Goal: Transaction & Acquisition: Purchase product/service

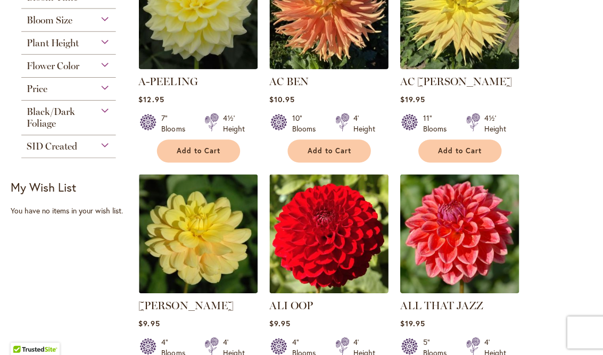
scroll to position [270, 0]
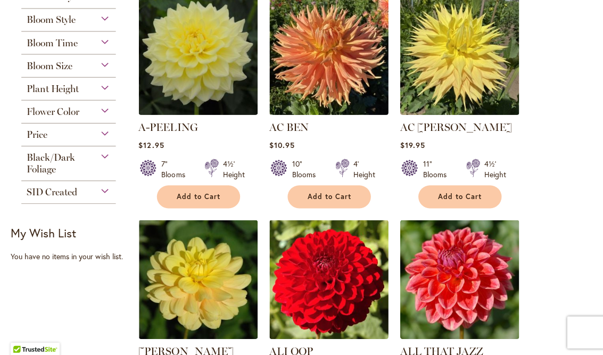
click at [206, 199] on span "Add to Cart" at bounding box center [198, 196] width 44 height 9
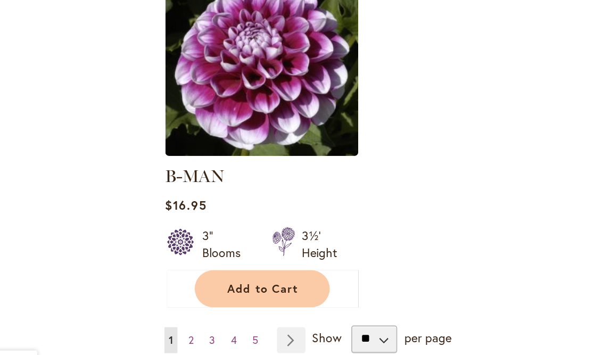
scroll to position [0, 0]
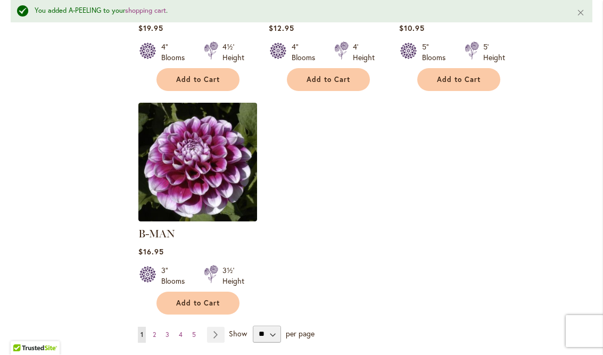
click at [213, 294] on button "Add to Cart" at bounding box center [198, 303] width 83 height 23
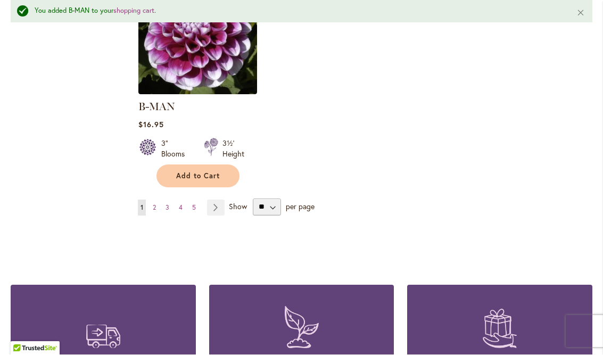
scroll to position [1453, 0]
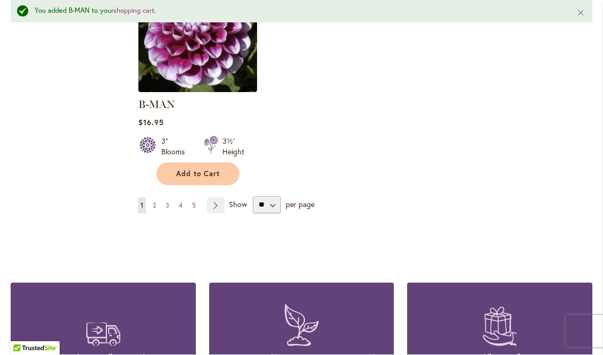
click at [157, 198] on link "Page 2" at bounding box center [154, 206] width 9 height 16
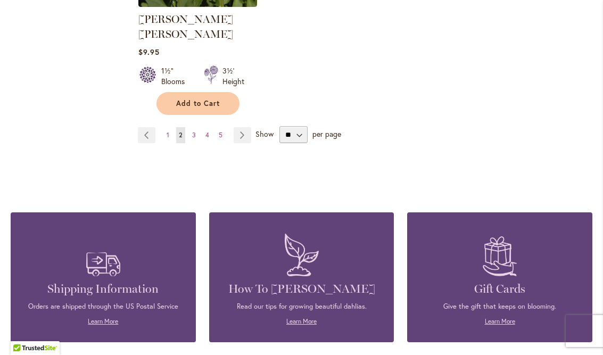
scroll to position [1493, 0]
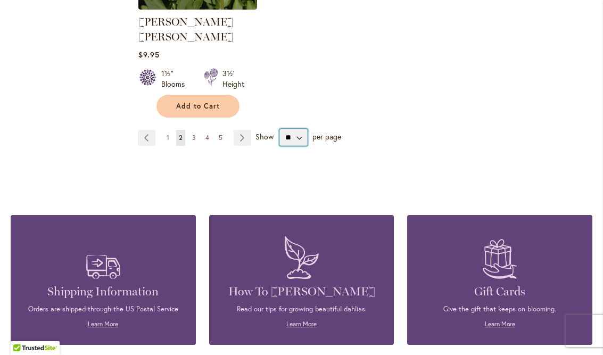
click at [300, 130] on select "** ** ** **" at bounding box center [294, 137] width 28 height 17
select select "**"
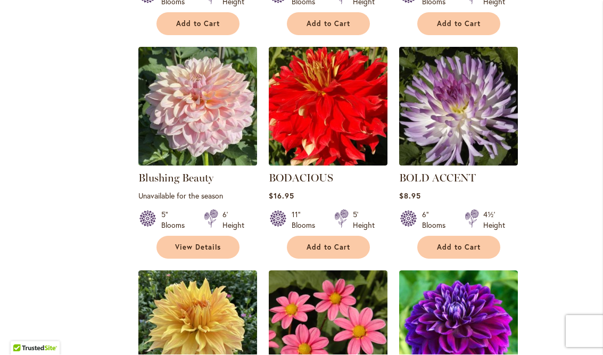
scroll to position [894, 0]
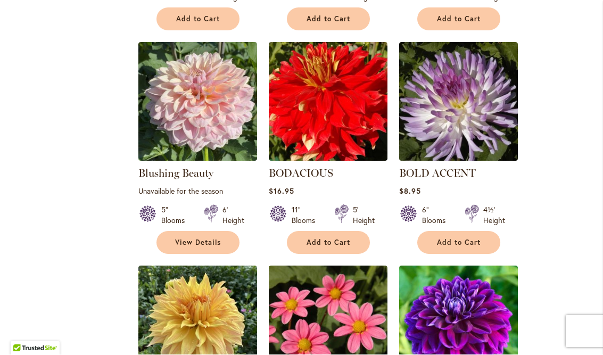
click at [464, 252] on button "Add to Cart" at bounding box center [459, 243] width 83 height 23
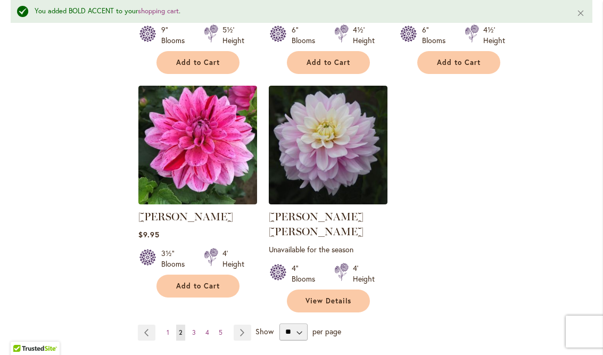
scroll to position [2542, 0]
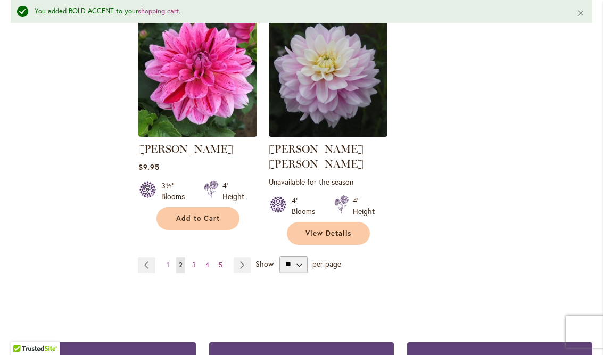
click at [199, 257] on ul "Page Previous Page 1 You're currently reading page 2 Page 3 Page 4 Page 5 Page …" at bounding box center [197, 265] width 118 height 16
click at [198, 257] on link "Page 3" at bounding box center [194, 265] width 9 height 16
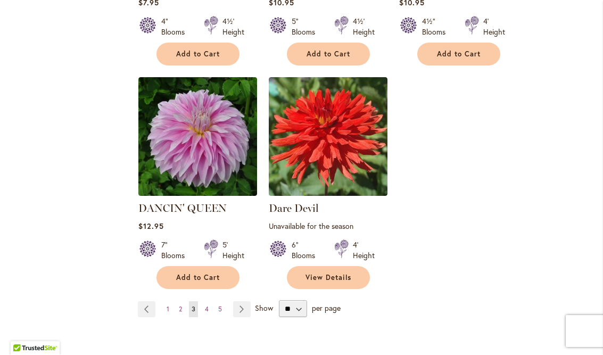
scroll to position [2496, 0]
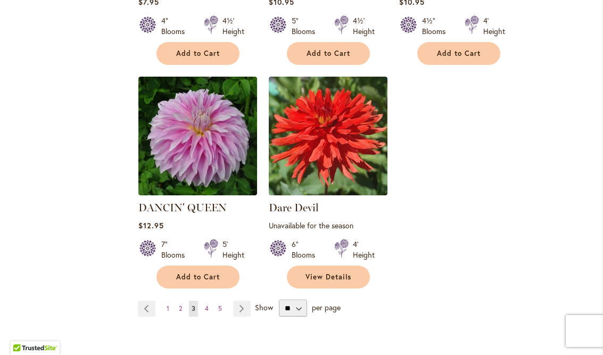
click at [209, 301] on link "Page 4" at bounding box center [206, 309] width 9 height 16
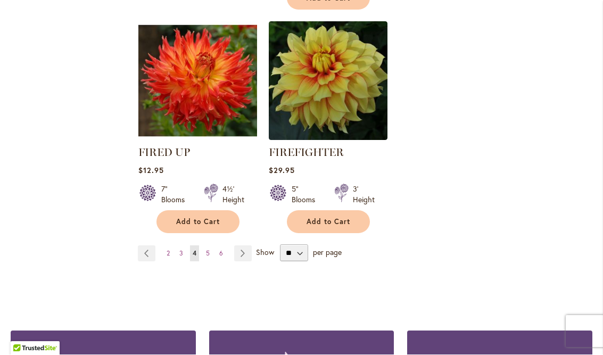
scroll to position [2539, 0]
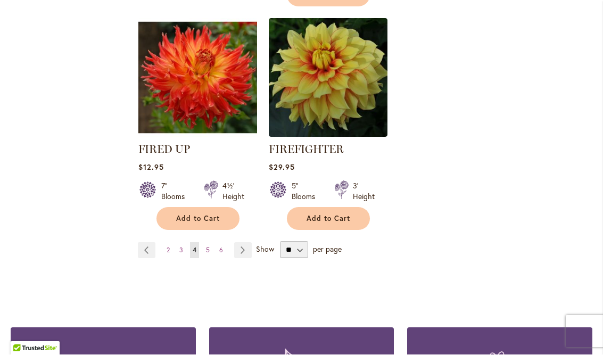
click at [250, 243] on link "Page Next" at bounding box center [243, 251] width 18 height 16
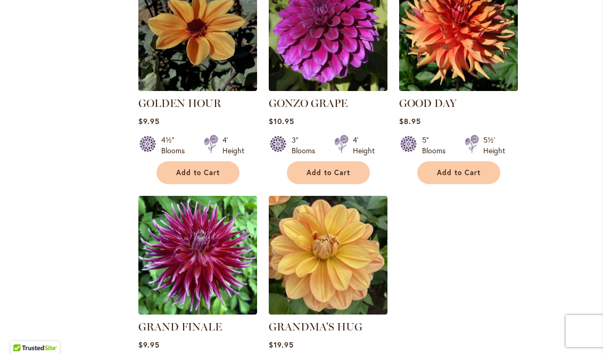
scroll to position [2555, 0]
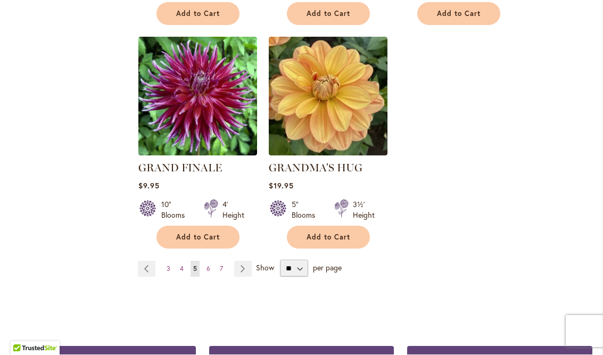
click at [251, 261] on link "Page Next" at bounding box center [243, 269] width 18 height 16
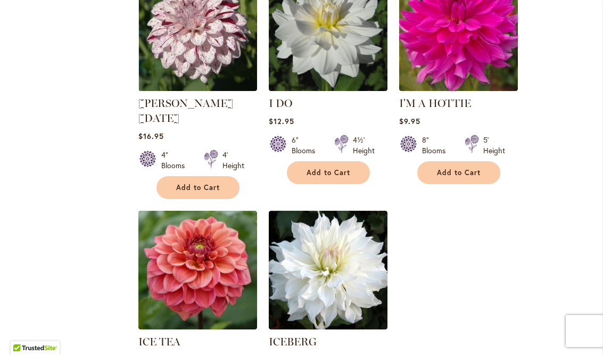
scroll to position [2482, 0]
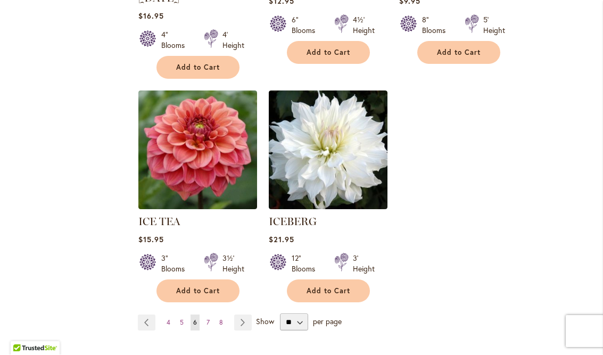
click at [244, 315] on link "Page Next" at bounding box center [243, 323] width 18 height 16
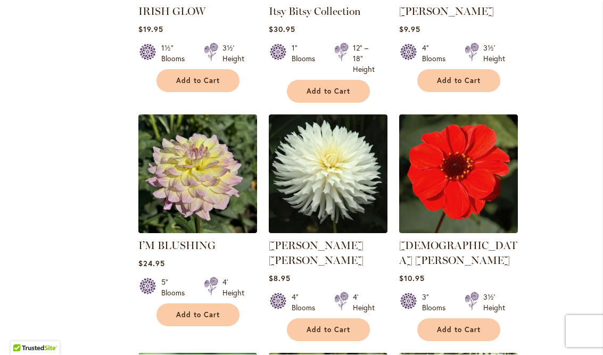
scroll to position [869, 0]
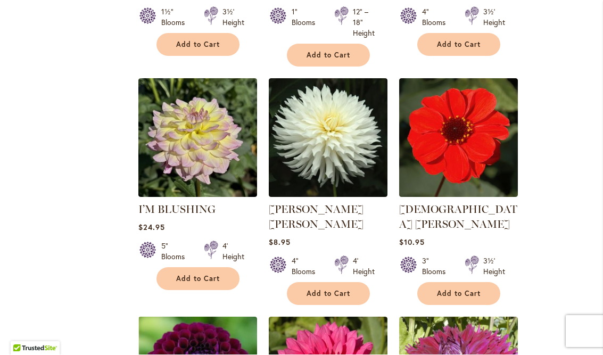
click at [210, 279] on span "Add to Cart" at bounding box center [198, 279] width 44 height 9
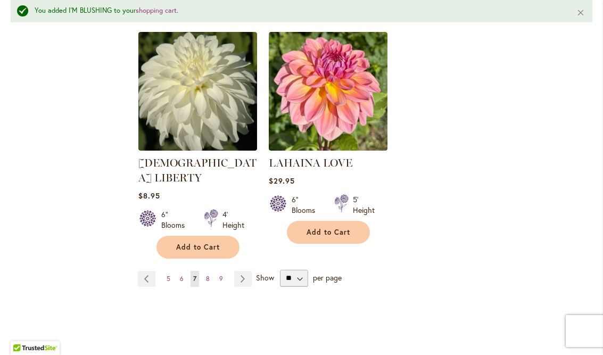
scroll to position [2531, 0]
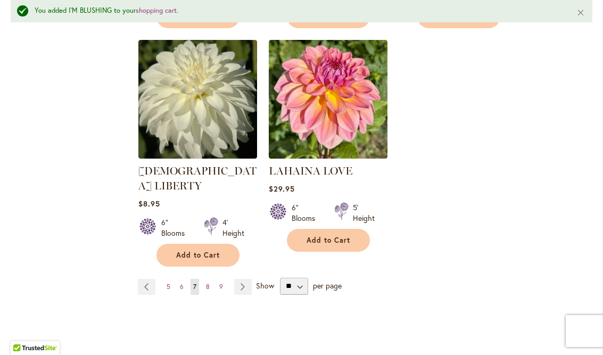
click at [243, 280] on link "Page Next" at bounding box center [243, 288] width 18 height 16
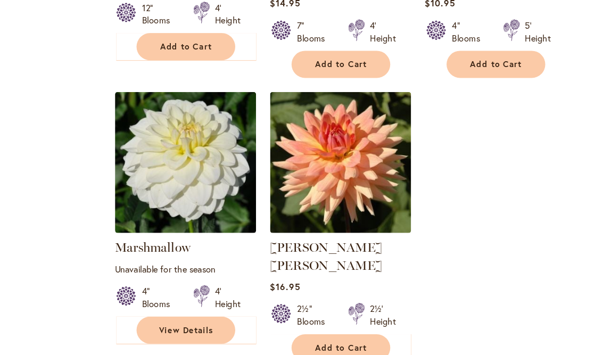
scroll to position [2513, 0]
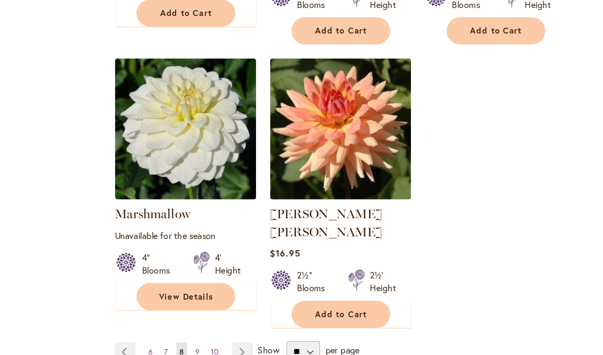
click at [237, 288] on link "Page Next" at bounding box center [246, 296] width 18 height 16
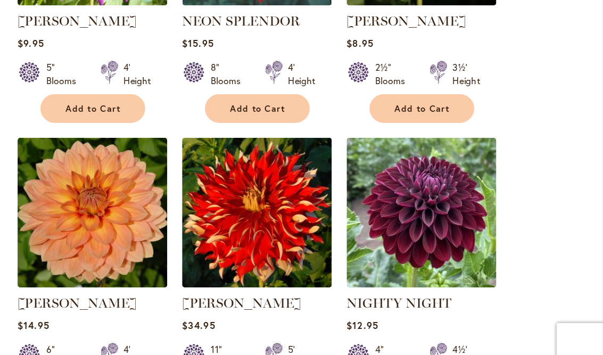
scroll to position [2197, 0]
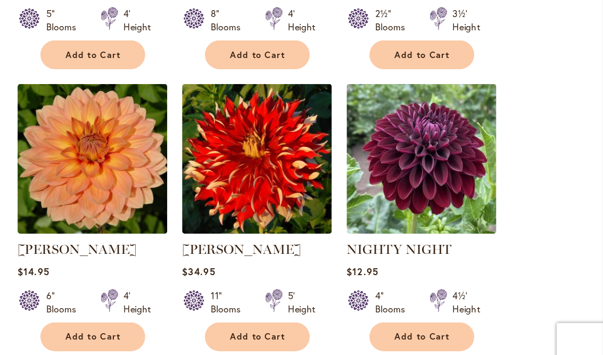
click at [418, 315] on button "Add to Cart" at bounding box center [459, 326] width 83 height 23
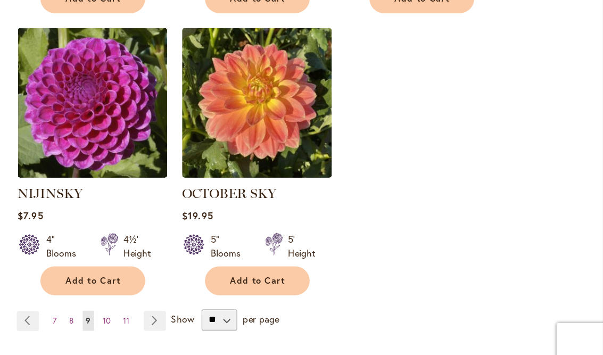
scroll to position [2498, 0]
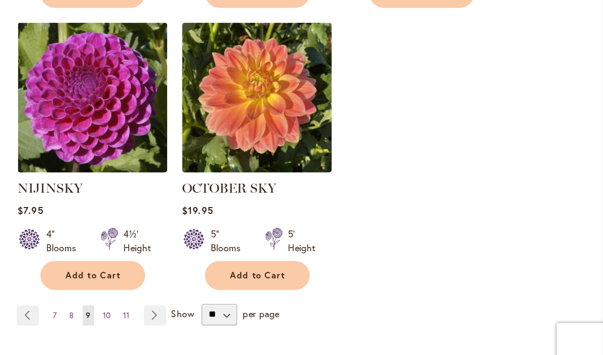
click at [239, 302] on link "Page Next" at bounding box center [248, 310] width 18 height 16
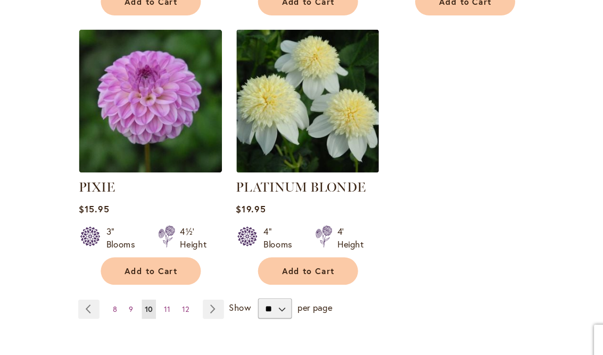
scroll to position [2507, 0]
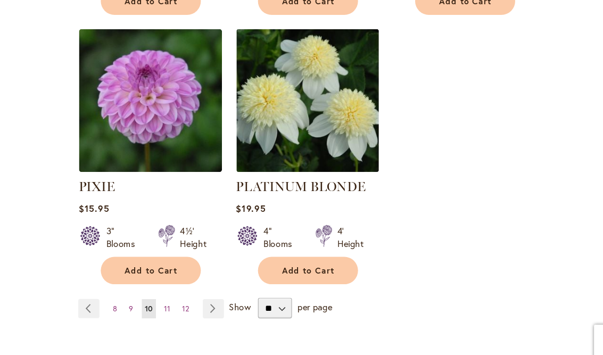
click at [241, 295] on link "Page Next" at bounding box center [250, 303] width 18 height 16
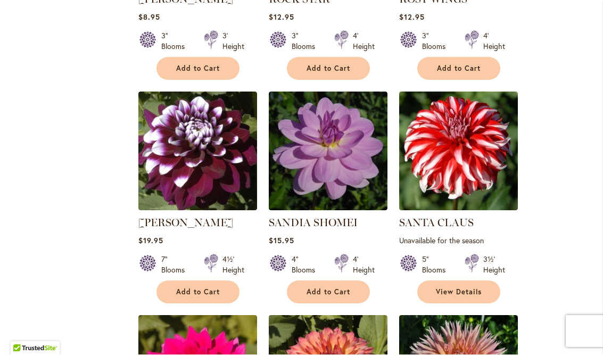
scroll to position [1308, 0]
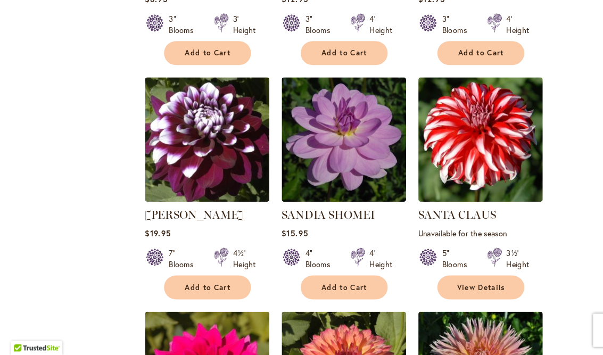
click at [212, 287] on span "Add to Cart" at bounding box center [198, 291] width 44 height 9
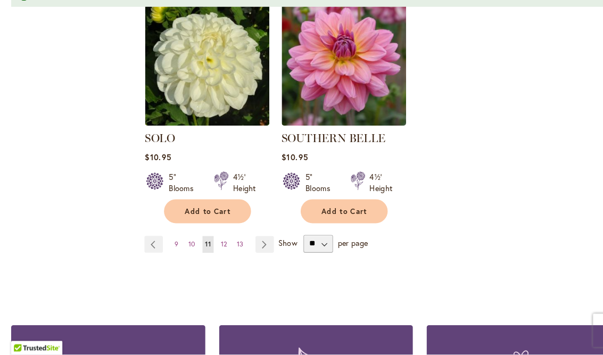
scroll to position [2545, 0]
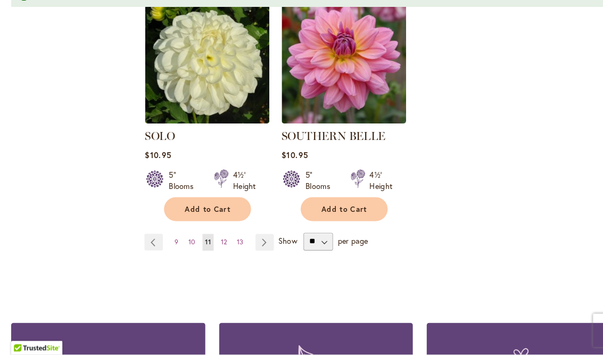
click at [251, 240] on link "Page Next" at bounding box center [253, 248] width 18 height 16
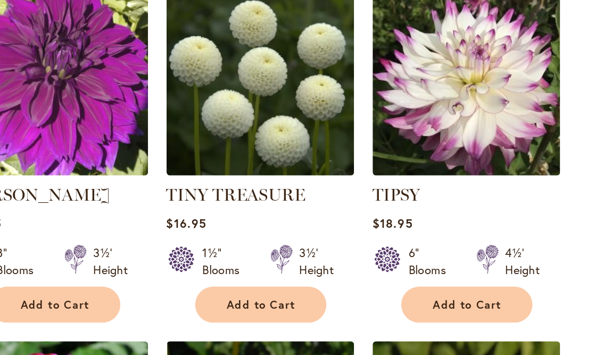
scroll to position [2020, 0]
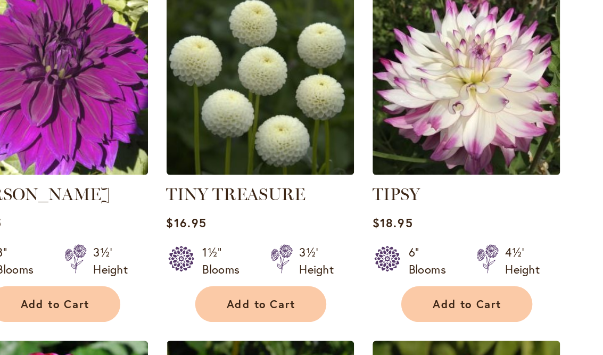
click at [437, 261] on span "Add to Cart" at bounding box center [459, 265] width 44 height 9
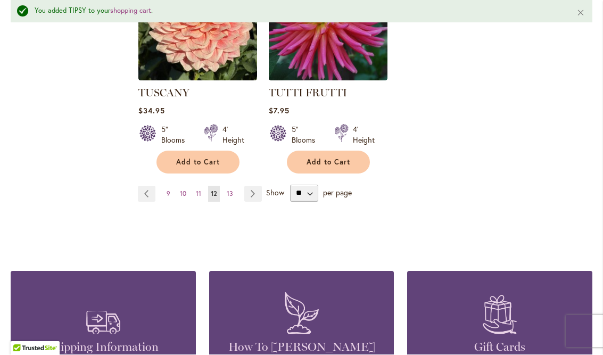
scroll to position [2598, 0]
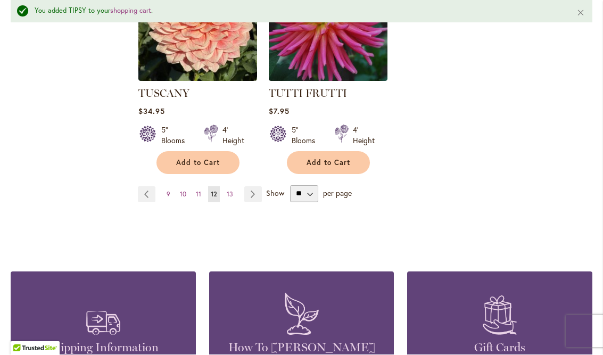
click at [253, 187] on link "Page Next" at bounding box center [253, 195] width 18 height 16
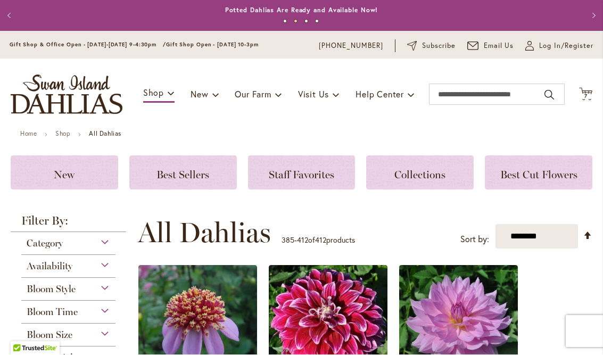
click at [591, 99] on icon "Cart .cls-1 { fill: #231f20; }" at bounding box center [585, 94] width 13 height 13
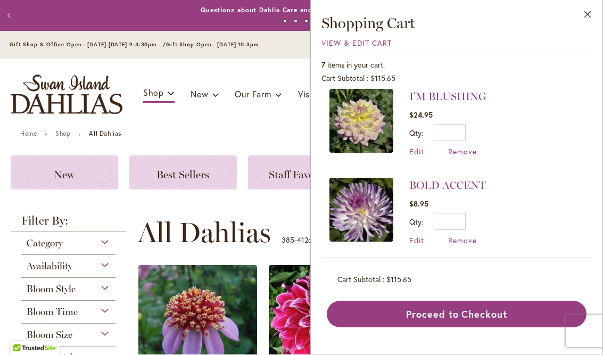
scroll to position [279, 0]
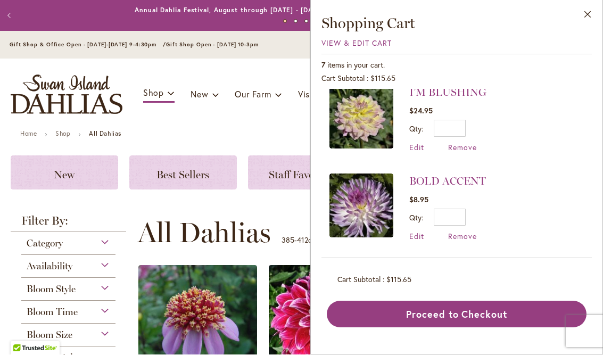
click at [463, 236] on span "Remove" at bounding box center [462, 237] width 29 height 10
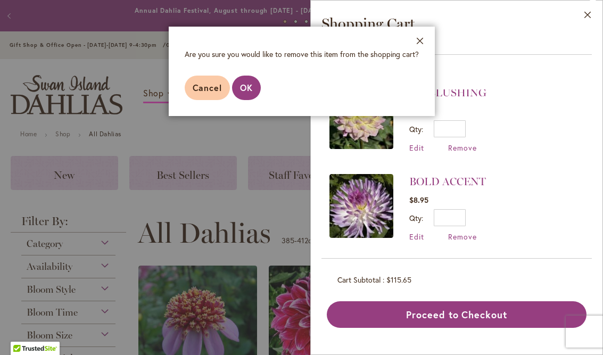
click at [254, 91] on button "OK" at bounding box center [246, 88] width 29 height 24
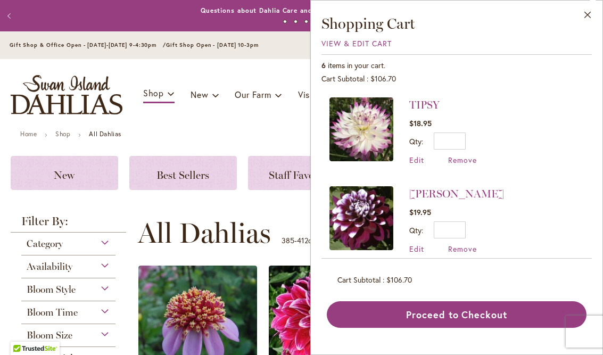
click at [596, 27] on button "Close" at bounding box center [588, 18] width 29 height 34
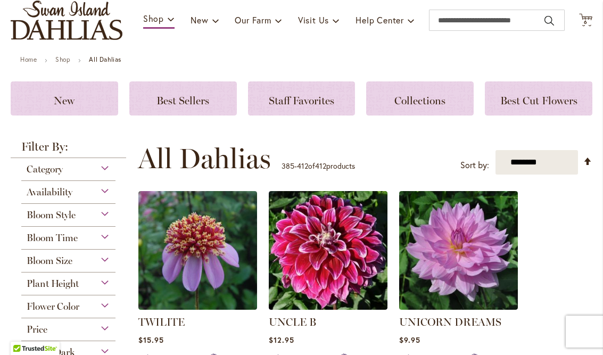
scroll to position [79, 0]
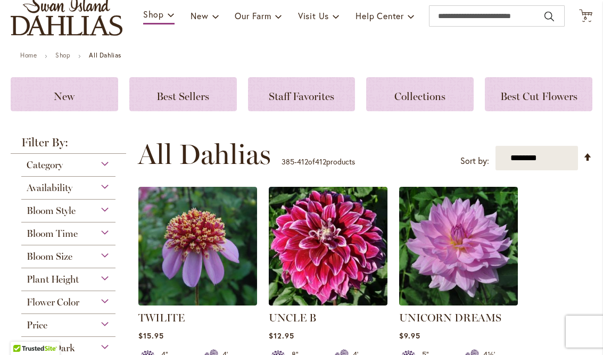
click at [109, 189] on div "Availability" at bounding box center [68, 185] width 94 height 17
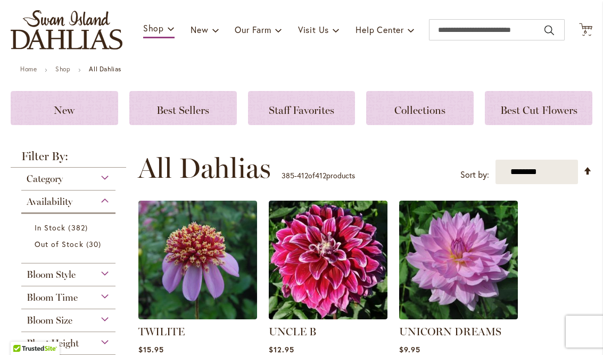
scroll to position [64, 0]
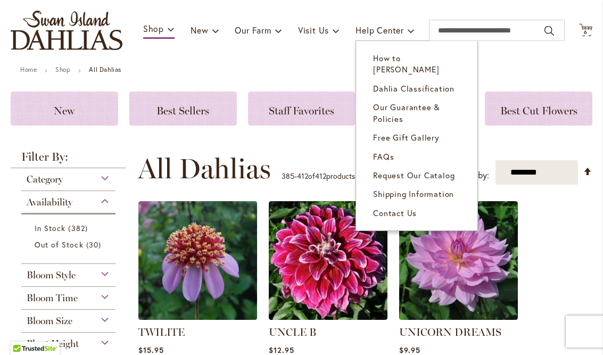
click at [415, 103] on link "Our Guarantee & Policies" at bounding box center [416, 113] width 121 height 30
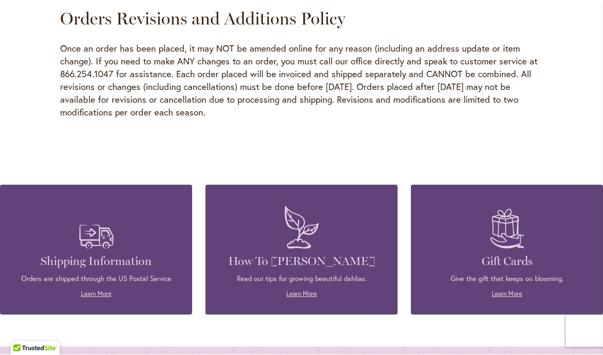
scroll to position [1788, 0]
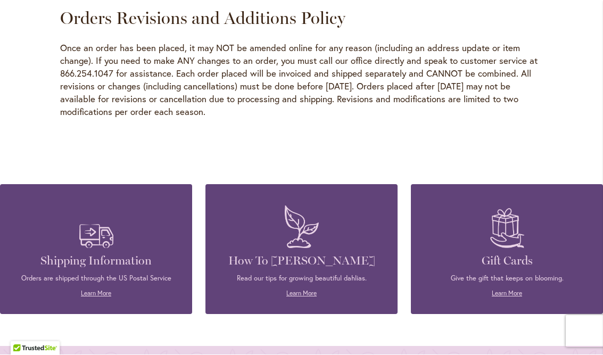
click at [117, 219] on div "Shipping Information Orders are shipped through the US Postal Service Learn More" at bounding box center [96, 249] width 160 height 97
click at [127, 274] on div "Orders are shipped through the US Postal Service Learn More" at bounding box center [96, 286] width 160 height 24
click at [97, 290] on link "Learn More" at bounding box center [96, 294] width 30 height 8
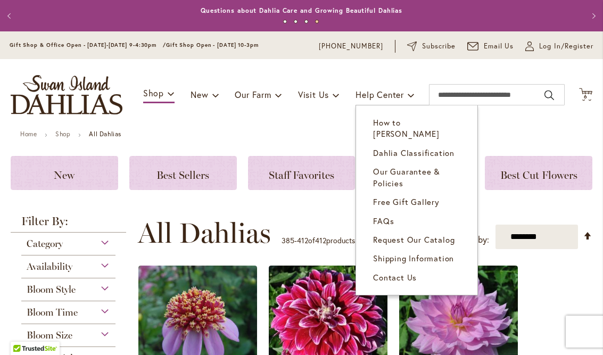
click at [439, 127] on span "How to [PERSON_NAME]" at bounding box center [406, 128] width 66 height 22
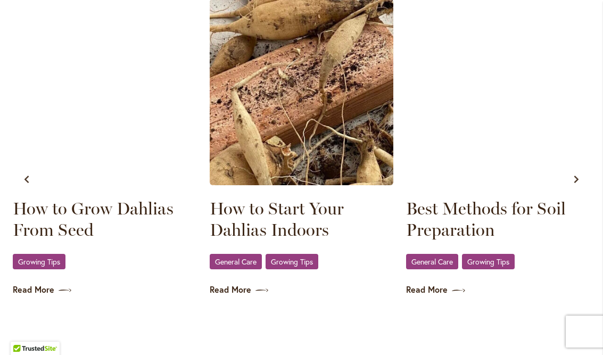
scroll to position [642, 0]
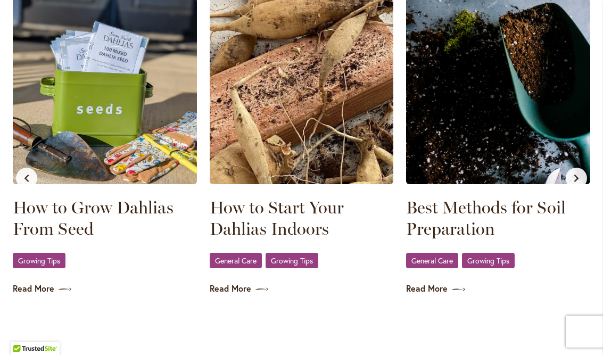
click at [274, 219] on link "How to Start Your Dahlias Indoors" at bounding box center [302, 218] width 184 height 43
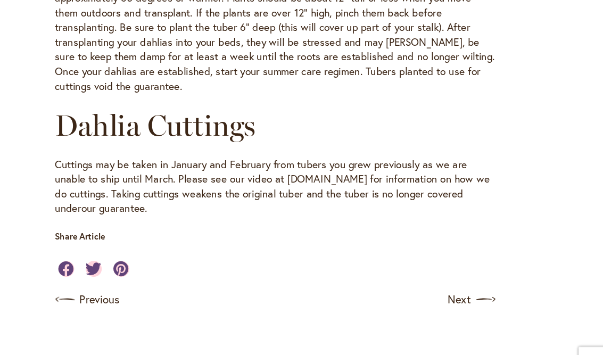
scroll to position [621, 0]
click at [452, 266] on link "Next" at bounding box center [473, 274] width 42 height 17
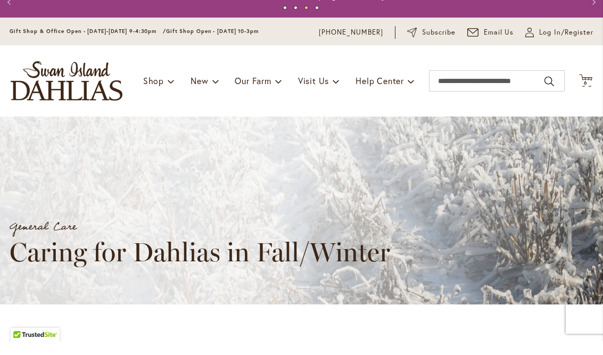
click at [586, 93] on span "6" at bounding box center [586, 96] width 4 height 7
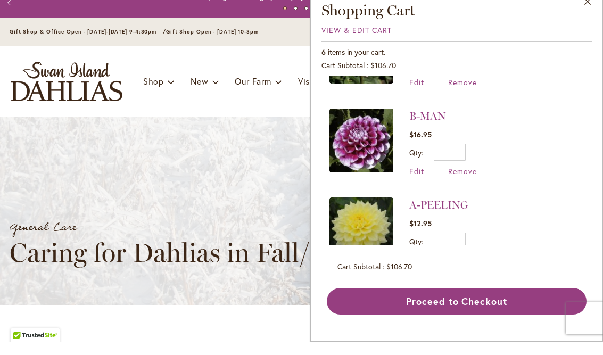
scroll to position [332, 0]
click at [434, 122] on link "B-MAN" at bounding box center [428, 128] width 37 height 13
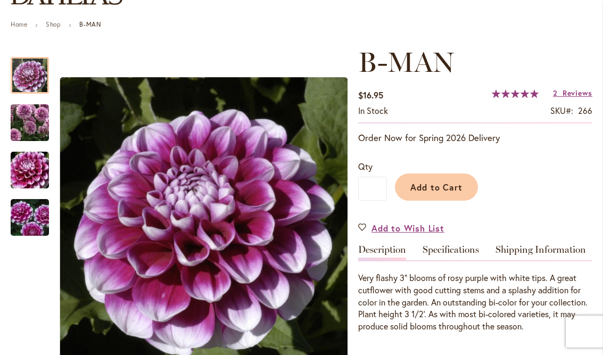
scroll to position [110, 0]
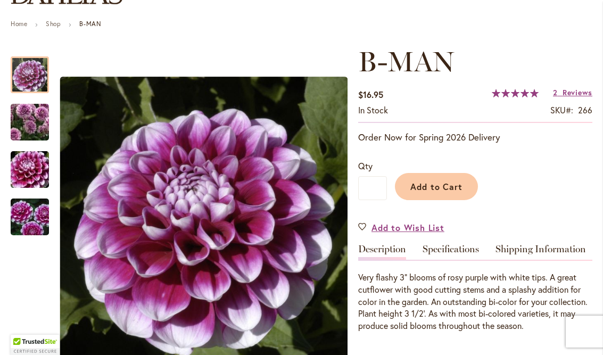
click at [525, 210] on div "Qty * Add to Cart" at bounding box center [475, 185] width 234 height 51
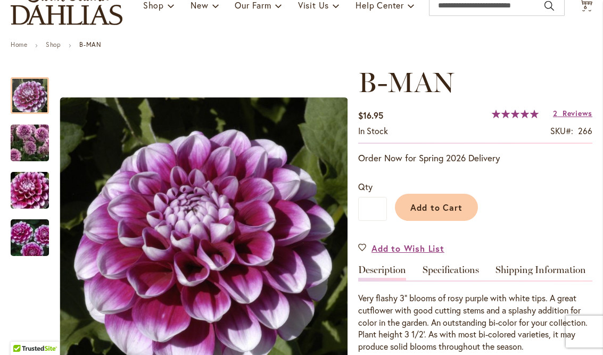
scroll to position [109, 0]
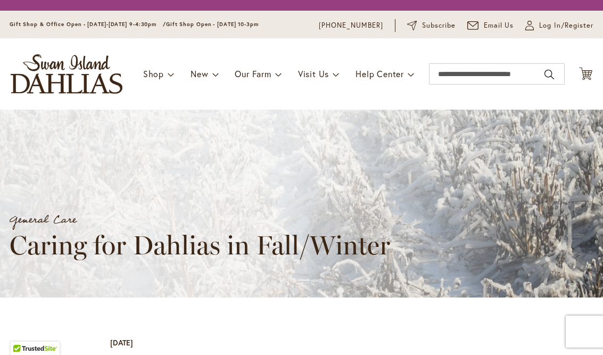
scroll to position [14, 0]
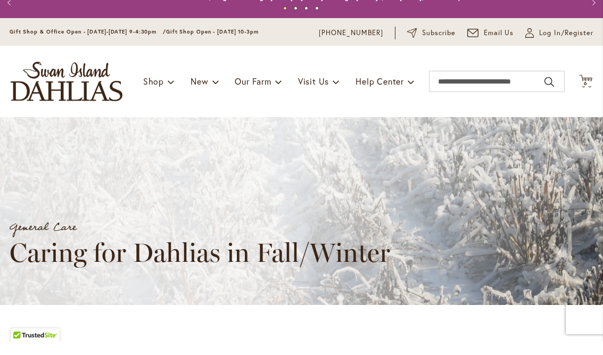
click at [592, 88] on icon "Cart .cls-1 { fill: #231f20; }" at bounding box center [585, 94] width 13 height 13
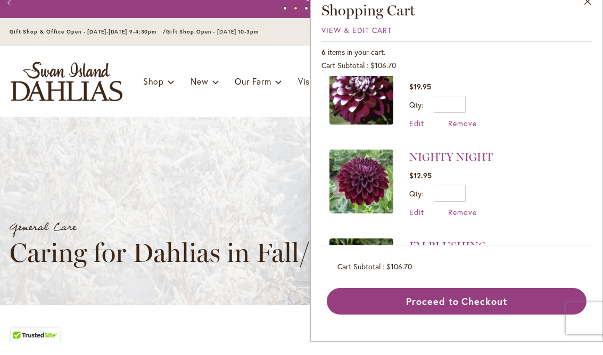
scroll to position [59, 0]
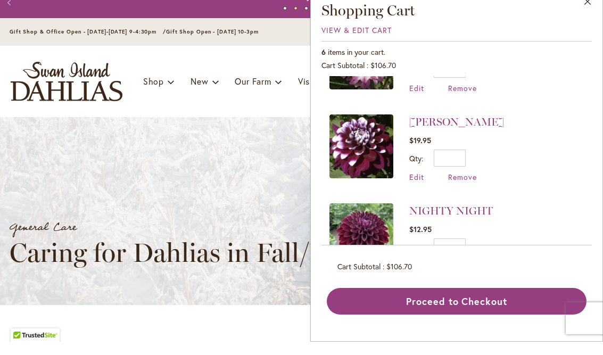
click at [431, 129] on link "[PERSON_NAME]" at bounding box center [457, 135] width 95 height 13
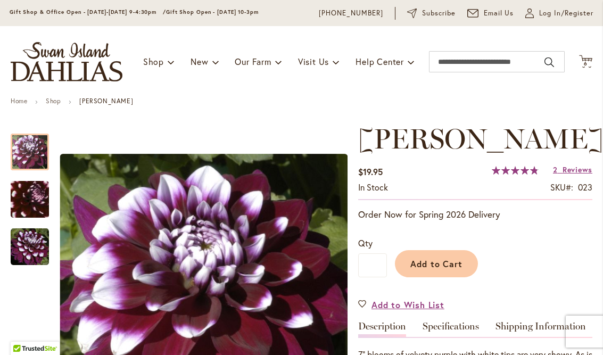
scroll to position [5, 0]
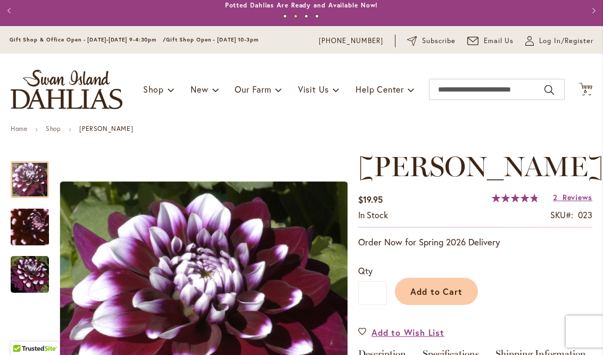
click at [591, 93] on icon "Cart .cls-1 { fill: #231f20; }" at bounding box center [585, 89] width 13 height 13
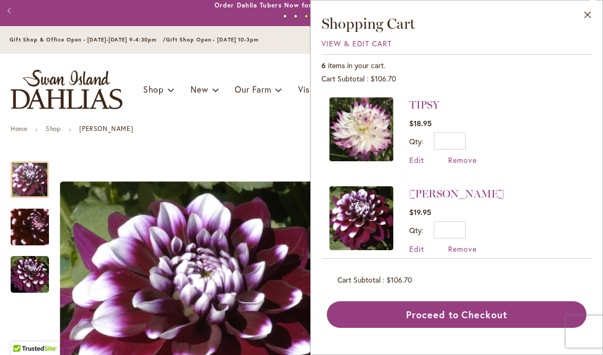
click at [426, 105] on link "TIPSY" at bounding box center [425, 105] width 30 height 13
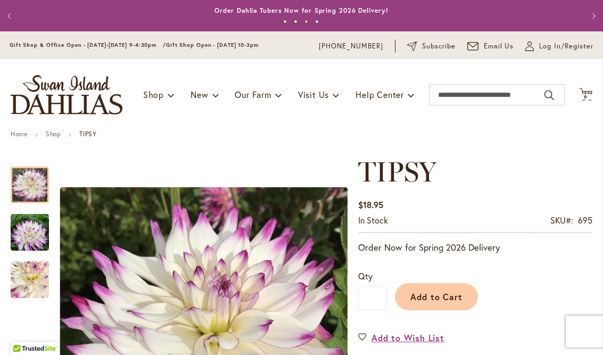
click at [591, 90] on icon "Cart .cls-1 { fill: #231f20; }" at bounding box center [585, 94] width 13 height 13
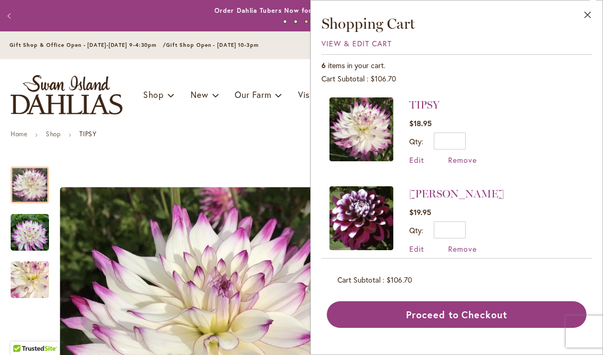
click at [464, 250] on span "Remove" at bounding box center [462, 249] width 29 height 10
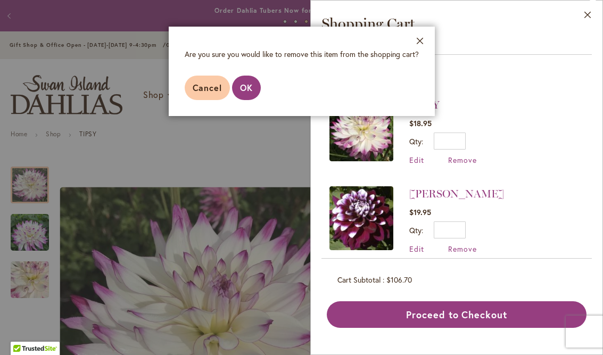
click at [250, 91] on span "OK" at bounding box center [246, 87] width 13 height 11
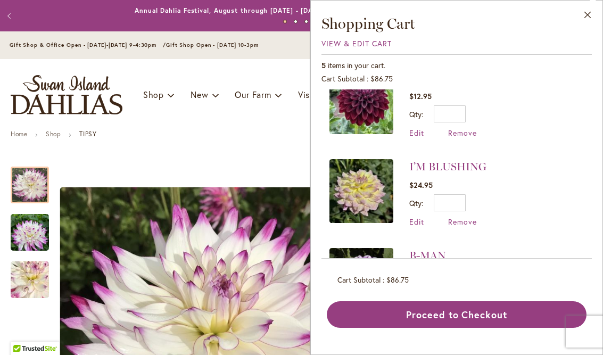
scroll to position [120, 0]
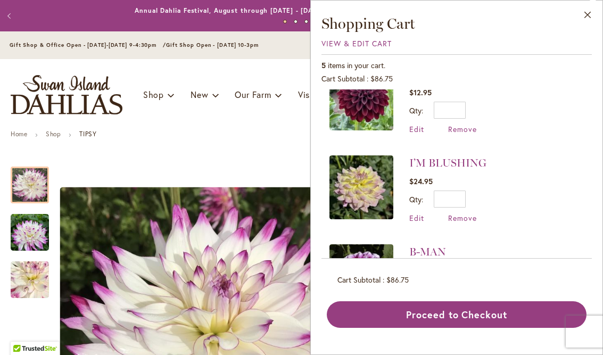
click at [436, 164] on link "I’M BLUSHING" at bounding box center [448, 163] width 77 height 13
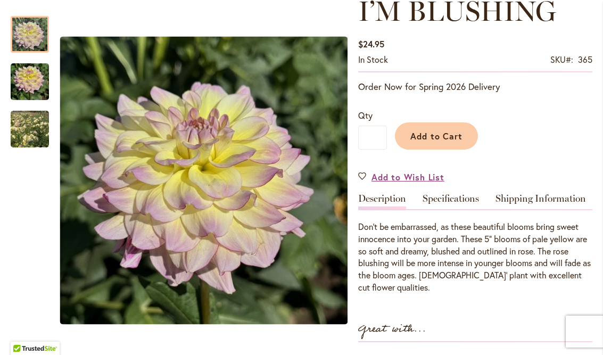
scroll to position [162, 0]
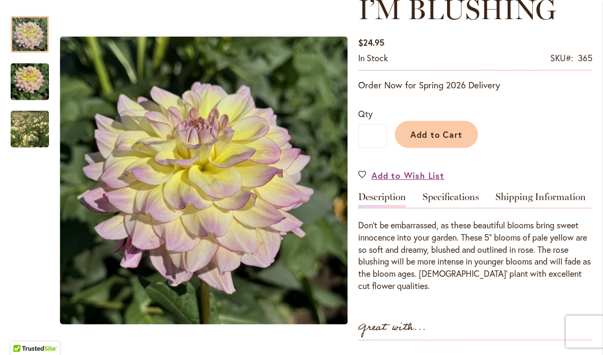
click at [451, 204] on link "Specifications" at bounding box center [451, 199] width 56 height 15
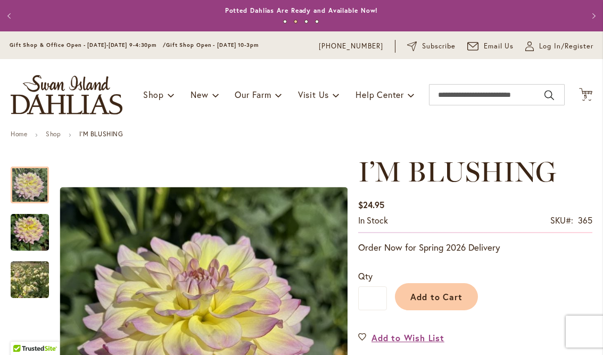
scroll to position [0, 0]
click at [592, 96] on icon "Cart .cls-1 { fill: #231f20; }" at bounding box center [585, 94] width 13 height 13
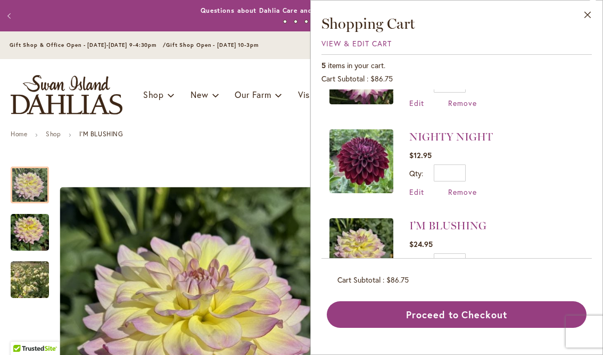
scroll to position [52, 0]
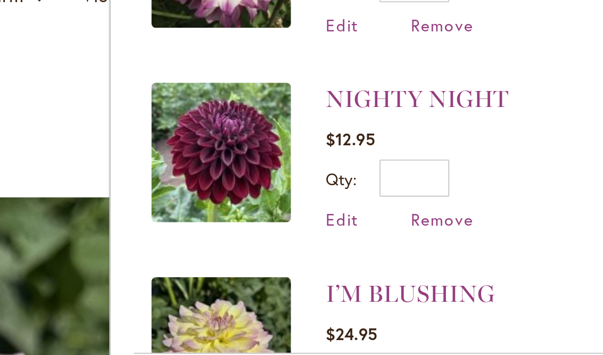
click at [410, 136] on link "NIGHTY NIGHT" at bounding box center [452, 142] width 84 height 13
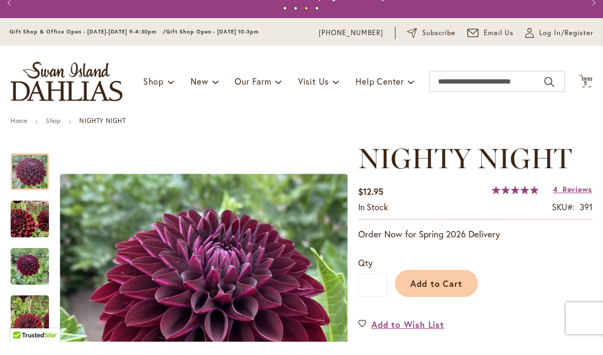
click at [586, 93] on span "5" at bounding box center [586, 96] width 4 height 7
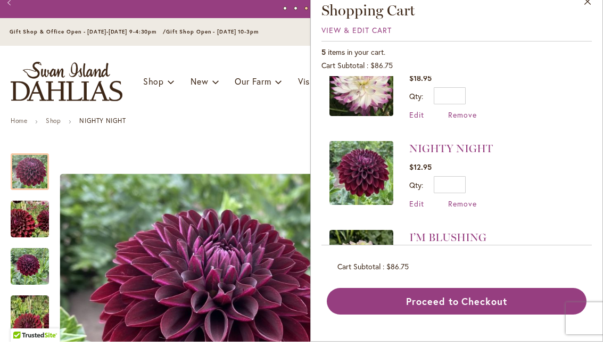
scroll to position [78, 0]
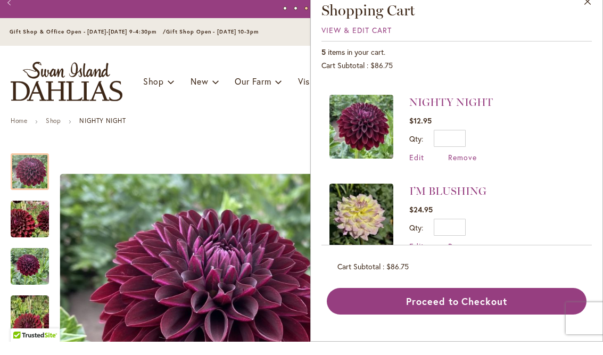
click at [463, 166] on span "Remove" at bounding box center [462, 171] width 29 height 10
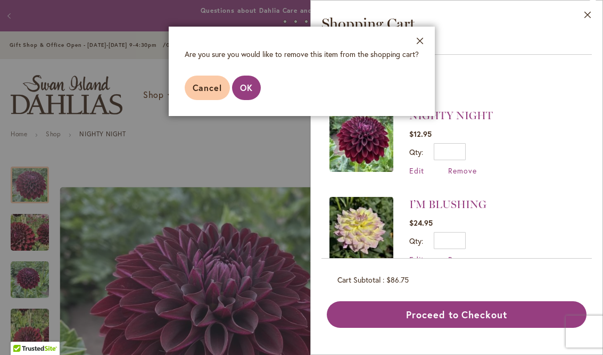
click at [246, 94] on button "OK" at bounding box center [246, 88] width 29 height 24
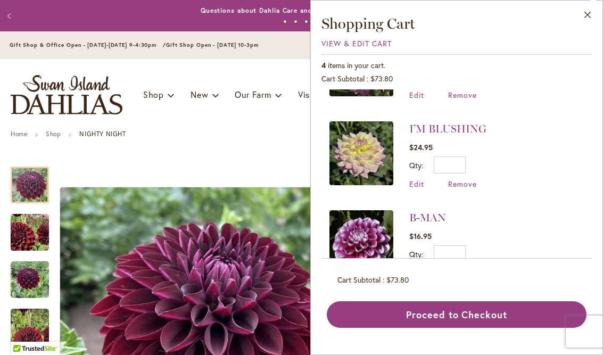
scroll to position [64, 0]
click at [468, 187] on span "Remove" at bounding box center [462, 184] width 29 height 10
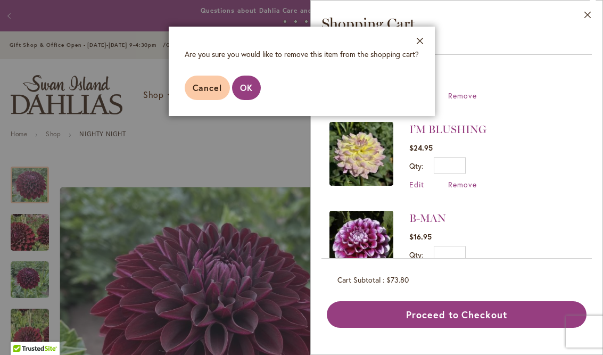
click at [258, 81] on button "OK" at bounding box center [246, 88] width 29 height 24
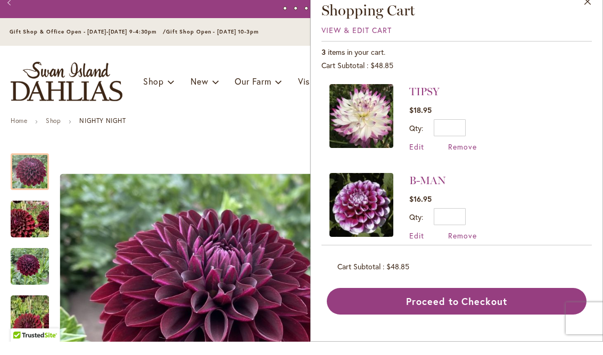
scroll to position [0, 0]
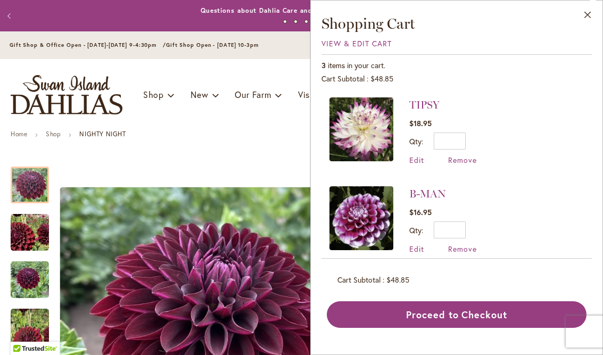
click at [586, 17] on button "Close" at bounding box center [588, 18] width 29 height 34
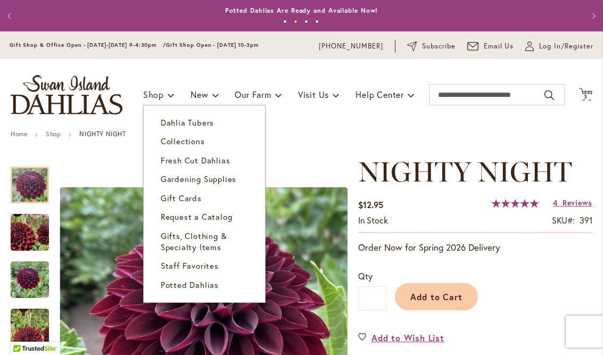
click at [203, 126] on span "Dahlia Tubers" at bounding box center [187, 122] width 53 height 11
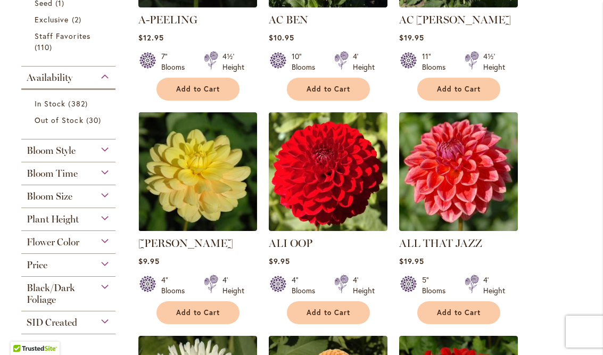
scroll to position [382, 0]
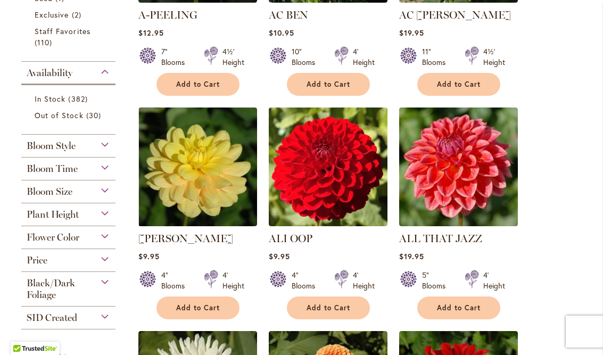
click at [104, 243] on div "Flower Color" at bounding box center [68, 234] width 94 height 17
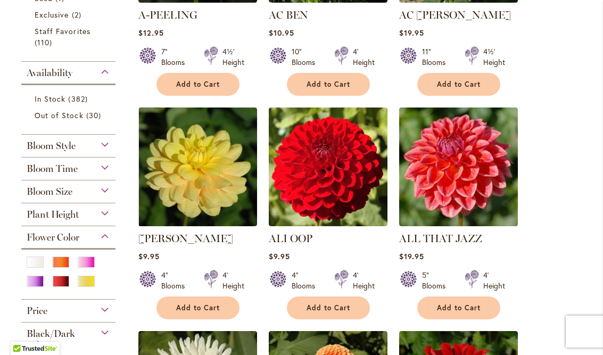
click at [38, 287] on div "Purple" at bounding box center [35, 281] width 17 height 11
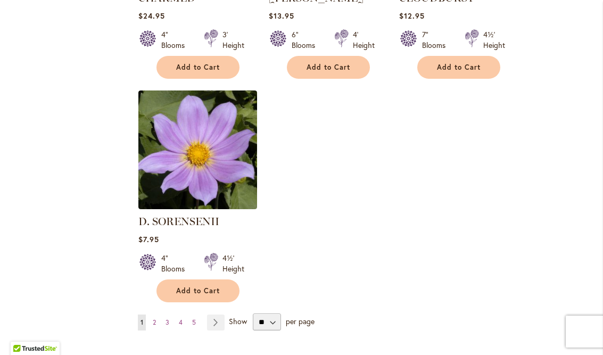
scroll to position [1277, 0]
click at [222, 327] on link "Page Next" at bounding box center [216, 322] width 18 height 16
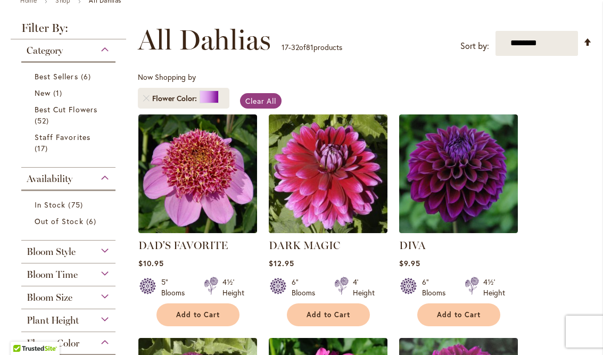
scroll to position [134, 0]
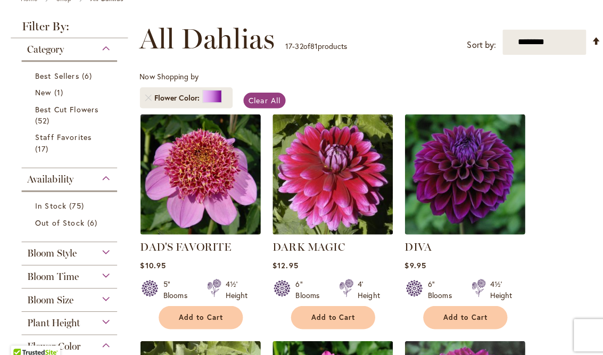
click at [472, 320] on button "Add to Cart" at bounding box center [459, 314] width 83 height 23
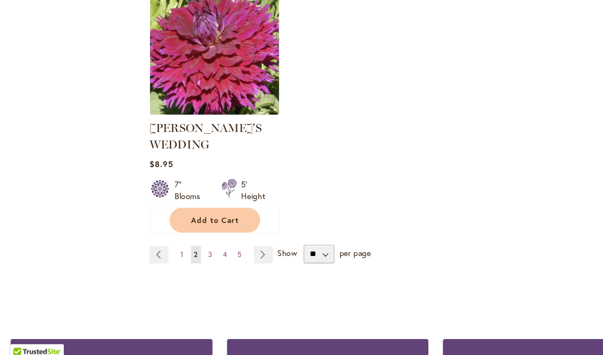
scroll to position [1451, 0]
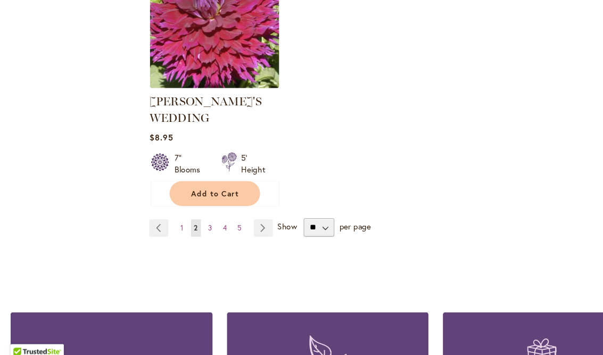
click at [243, 227] on link "Page Next" at bounding box center [243, 235] width 18 height 16
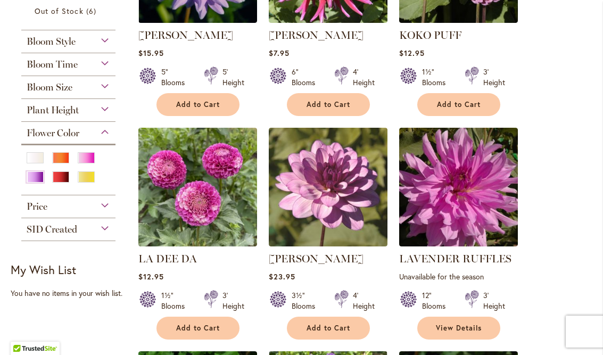
scroll to position [361, 0]
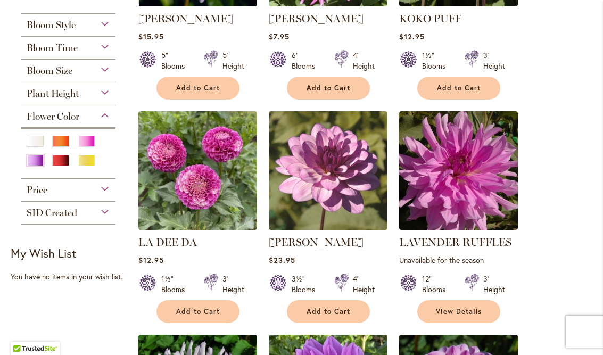
click at [63, 166] on div "Red" at bounding box center [60, 160] width 17 height 11
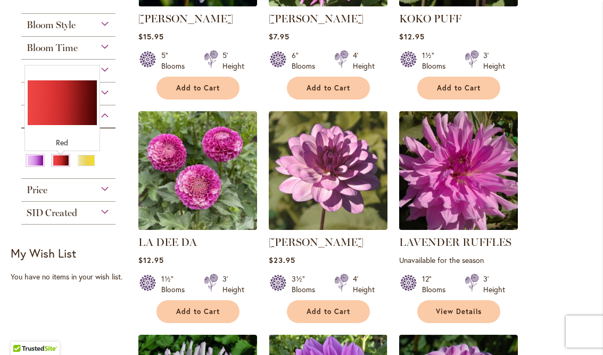
click at [94, 122] on div "Flower Color" at bounding box center [68, 113] width 94 height 17
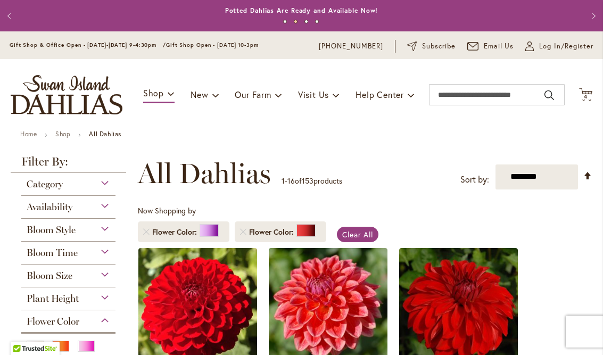
click at [592, 94] on icon "Cart .cls-1 { fill: #231f20; }" at bounding box center [585, 94] width 13 height 13
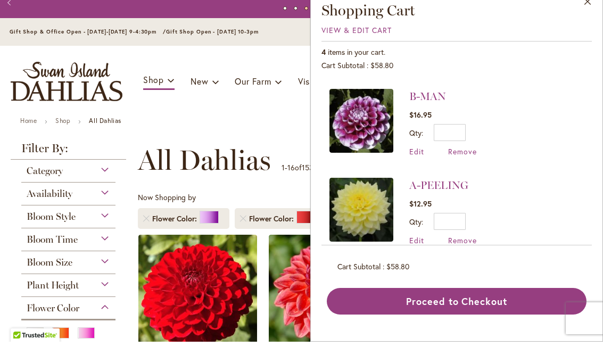
scroll to position [173, 0]
click at [498, 320] on button "Proceed to Checkout" at bounding box center [457, 314] width 260 height 27
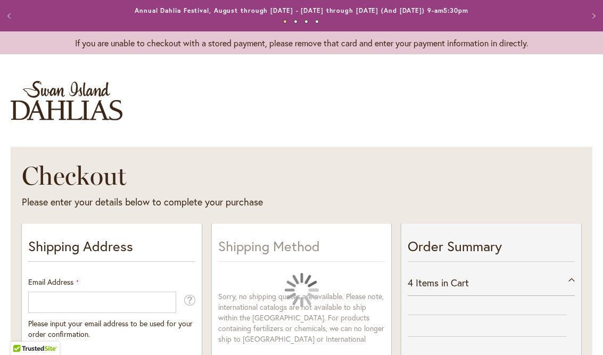
select select "**"
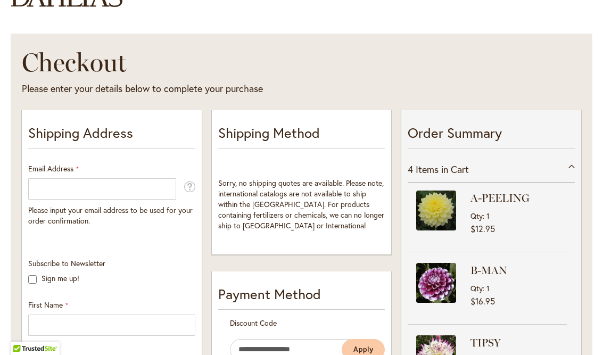
scroll to position [124, 0]
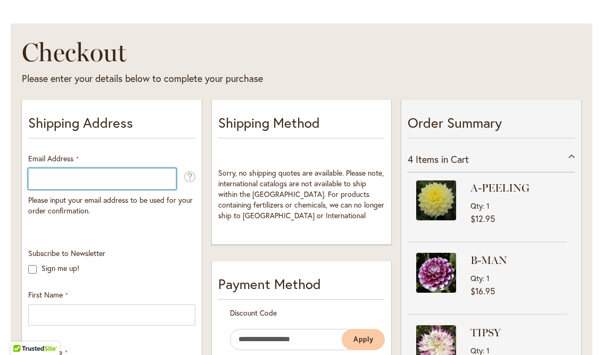
click at [145, 182] on input "Email Address" at bounding box center [102, 178] width 148 height 21
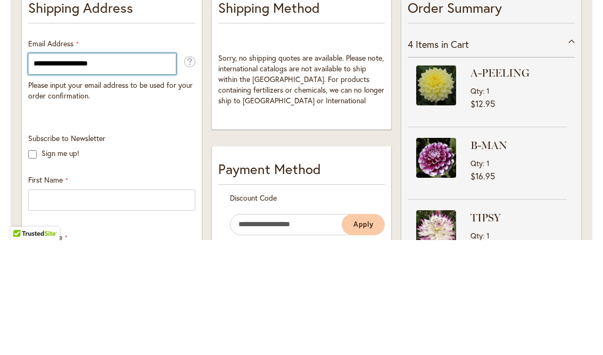
type input "**********"
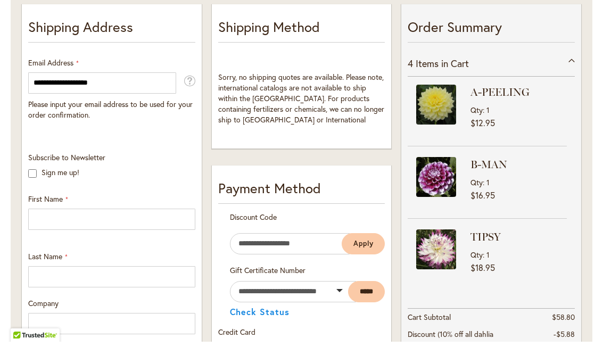
scroll to position [207, 0]
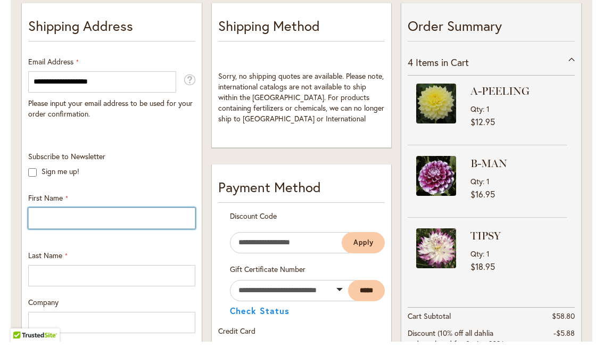
click at [121, 222] on input "First Name" at bounding box center [111, 231] width 167 height 21
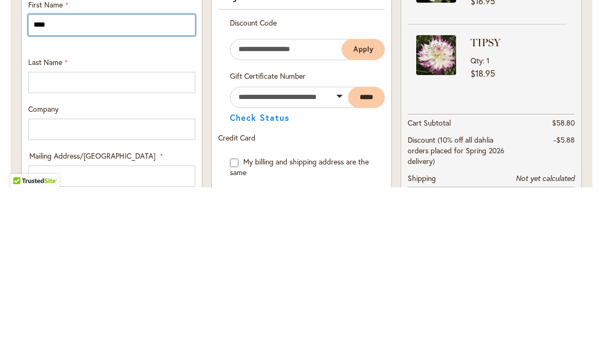
scroll to position [247, 0]
type input "****"
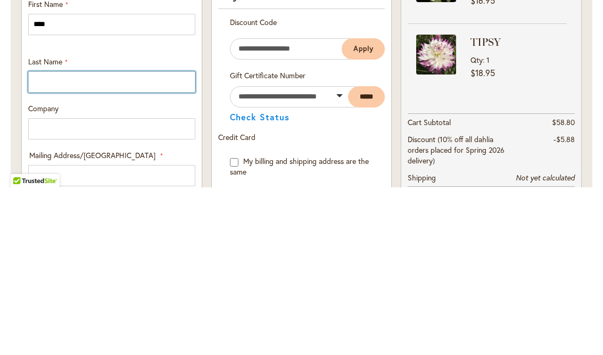
click at [104, 239] on input "Last Name" at bounding box center [111, 249] width 167 height 21
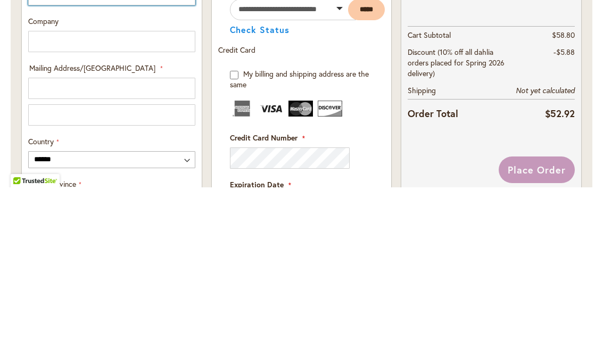
scroll to position [337, 0]
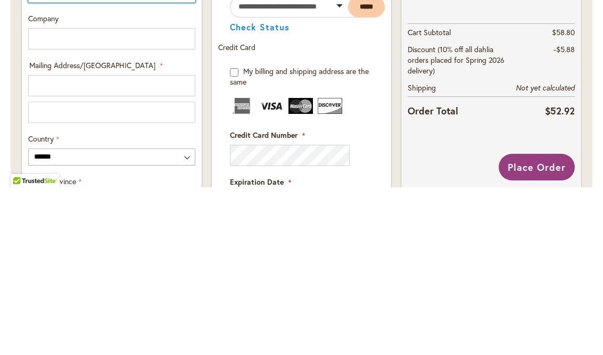
type input "*****"
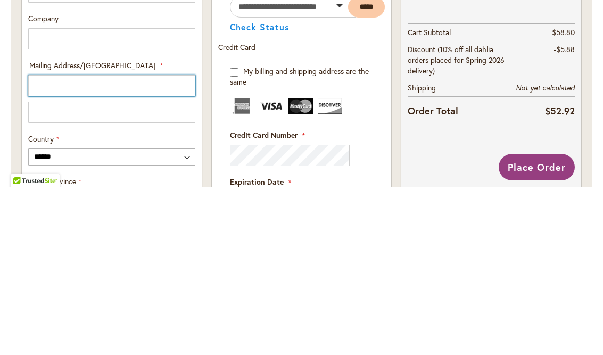
click at [134, 243] on input "Mailing Address/PO BOX: Line 1" at bounding box center [111, 253] width 167 height 21
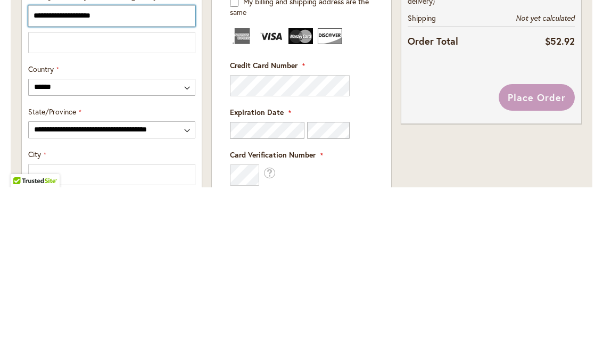
scroll to position [407, 0]
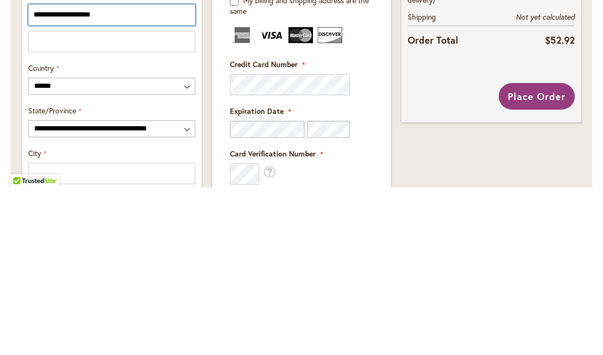
type input "**********"
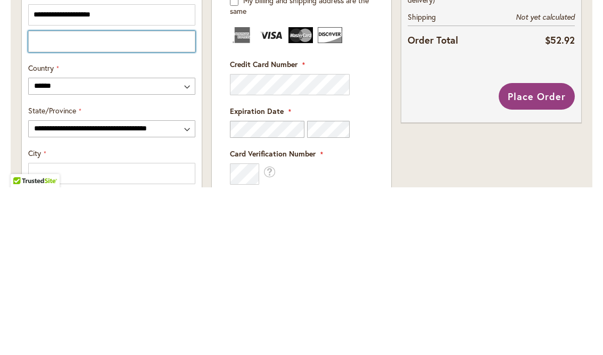
click at [143, 199] on input "Mailing Address/PO BOX: Line 2" at bounding box center [111, 209] width 167 height 21
type input "********"
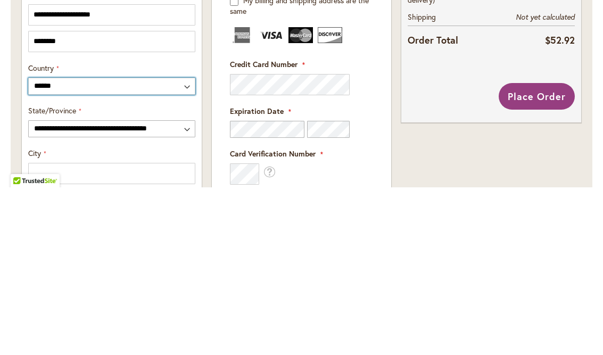
click at [179, 246] on select "**********" at bounding box center [111, 254] width 167 height 17
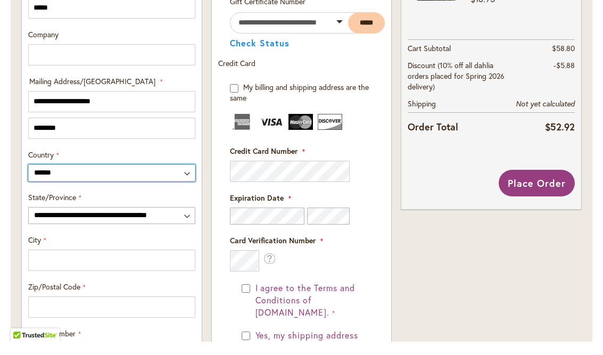
scroll to position [492, 0]
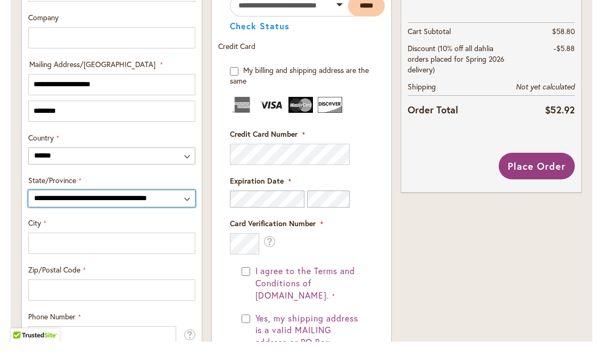
click at [185, 203] on select "**********" at bounding box center [111, 211] width 167 height 17
select select "**"
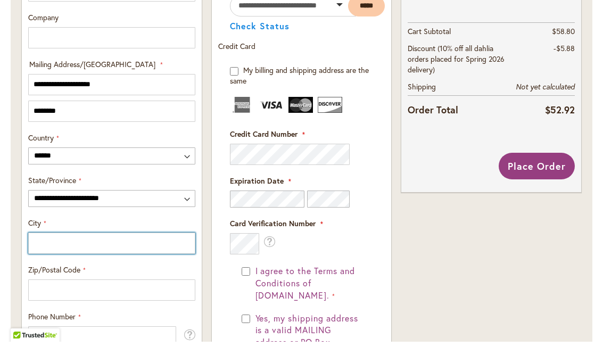
click at [144, 246] on input "City" at bounding box center [111, 256] width 167 height 21
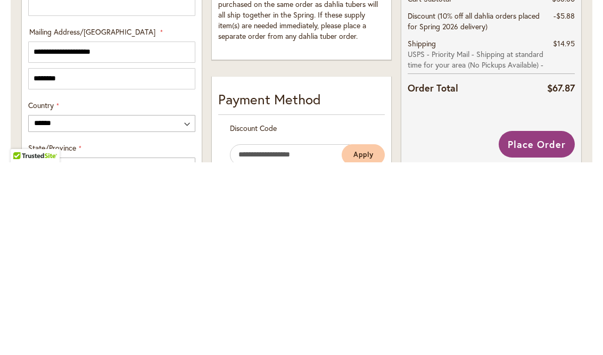
scroll to position [345, 0]
type input "********"
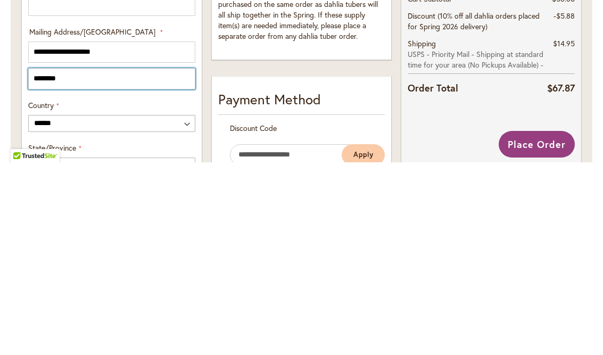
click at [75, 261] on input "********" at bounding box center [111, 271] width 167 height 21
type input "*"
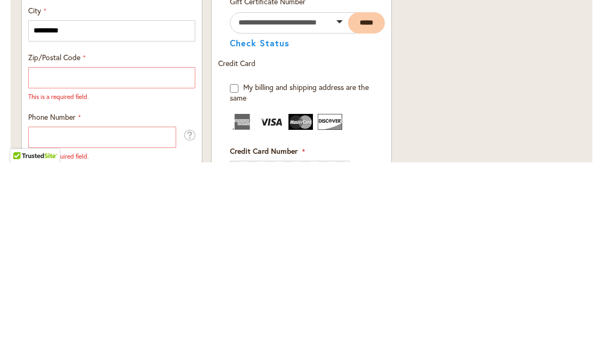
scroll to position [528, 0]
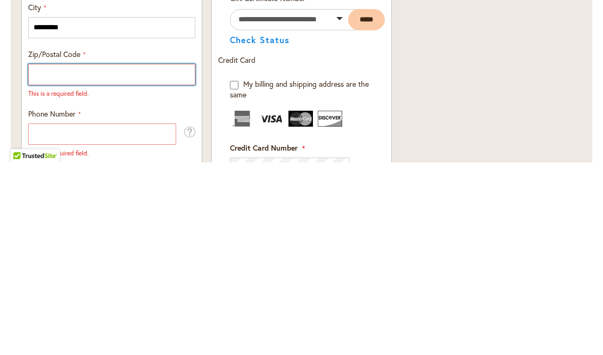
click at [88, 257] on input "Zip/Postal Code" at bounding box center [111, 267] width 167 height 21
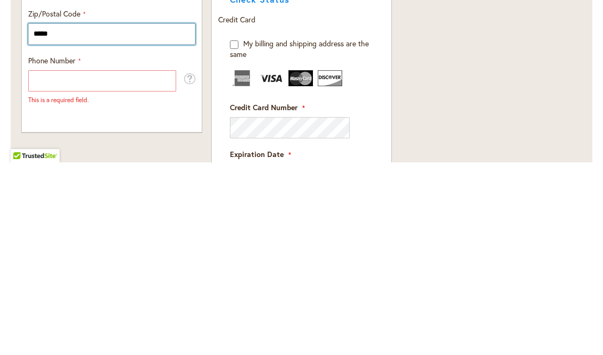
scroll to position [573, 0]
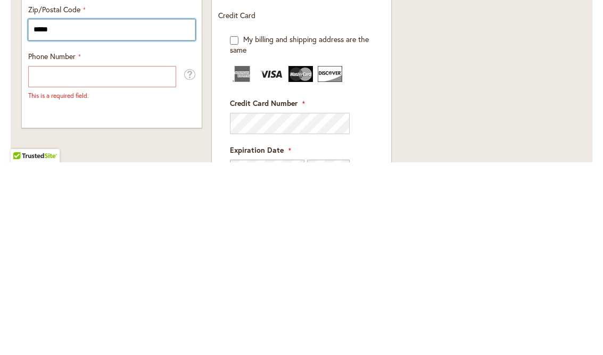
type input "*****"
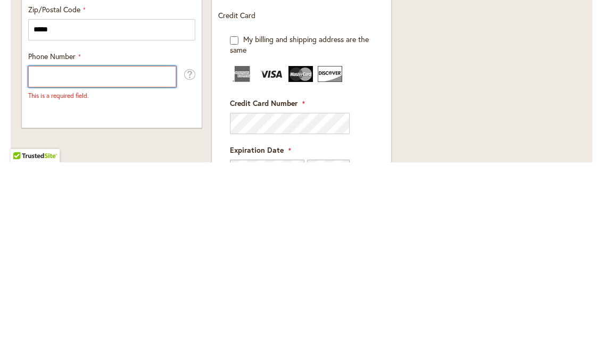
click at [76, 259] on input "Phone Number" at bounding box center [102, 269] width 148 height 21
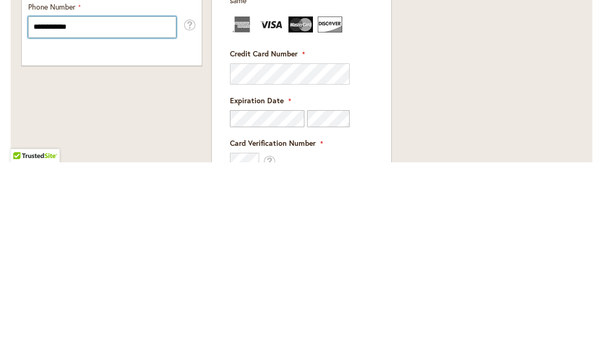
scroll to position [623, 0]
type input "**********"
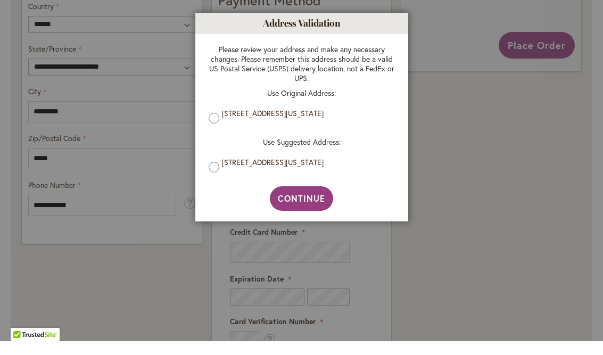
click at [315, 207] on button "Continue" at bounding box center [301, 212] width 63 height 24
type input "**********"
type input "********"
type input "**********"
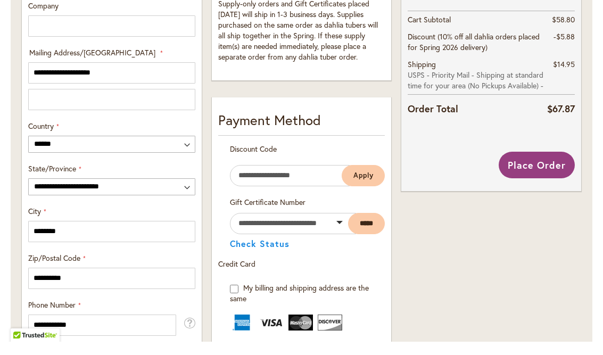
scroll to position [502, 0]
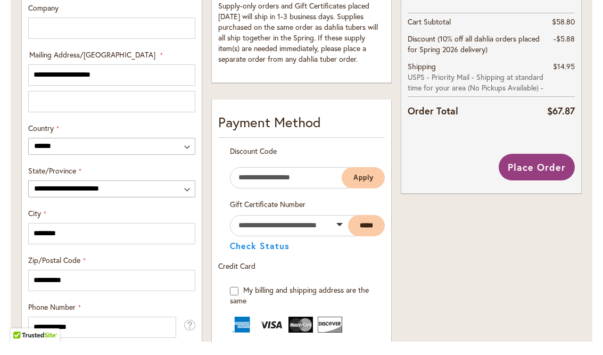
click at [541, 172] on button "Place Order" at bounding box center [537, 180] width 76 height 27
